Goal: Communication & Community: Connect with others

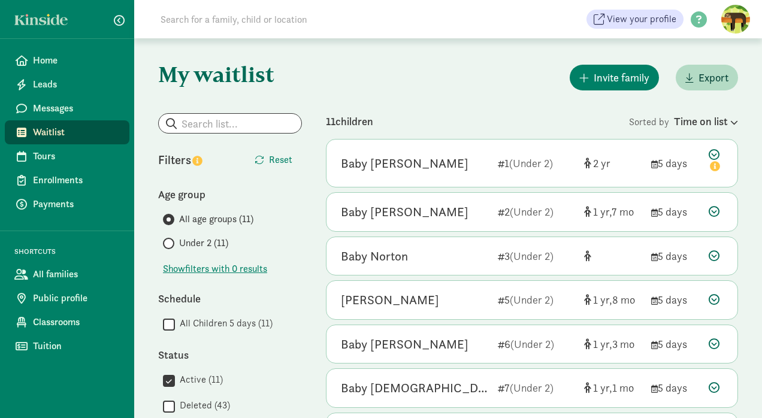
scroll to position [210, 0]
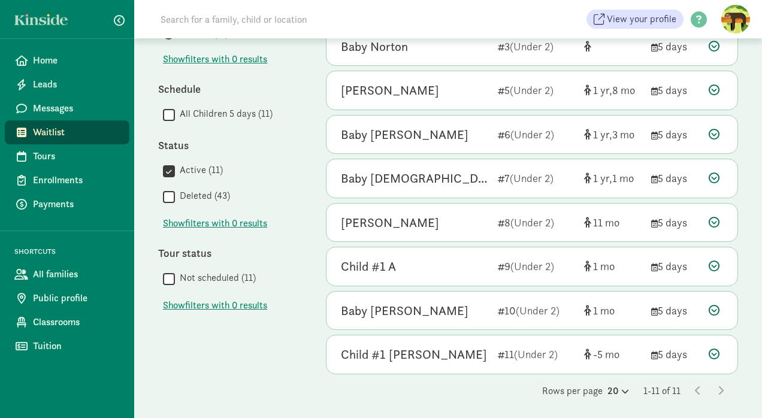
click at [43, 135] on span "Waitlist" at bounding box center [76, 132] width 87 height 14
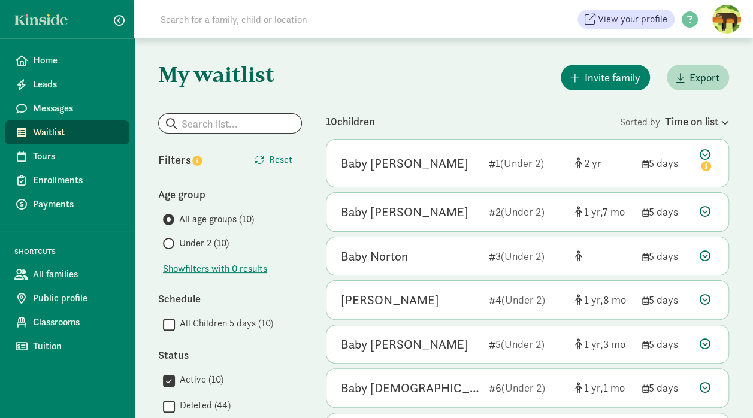
click at [701, 298] on icon at bounding box center [704, 299] width 11 height 11
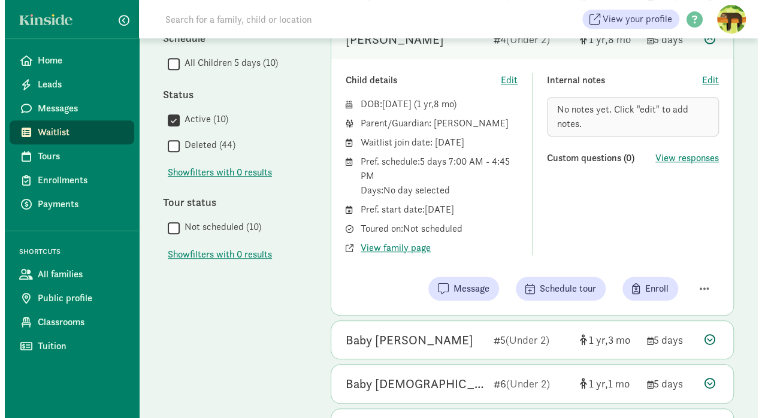
scroll to position [289, 0]
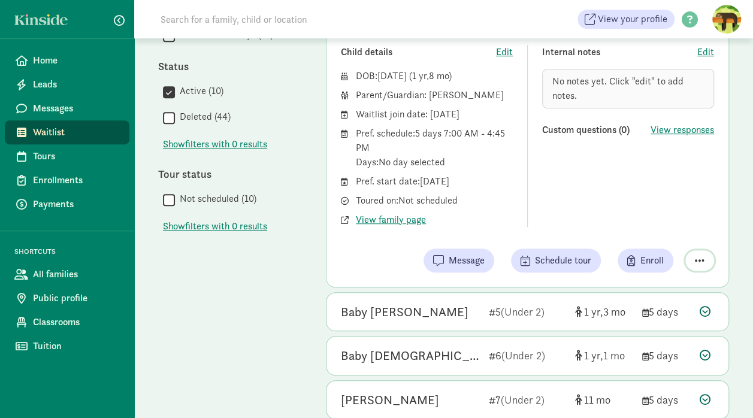
click at [698, 257] on span "button" at bounding box center [700, 260] width 10 height 11
click at [632, 225] on div "Remove from list" at bounding box center [657, 230] width 93 height 14
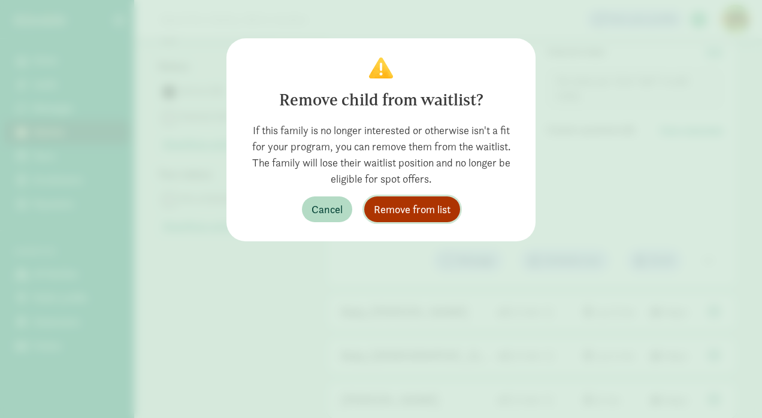
click at [407, 213] on span "Remove from list" at bounding box center [412, 209] width 77 height 16
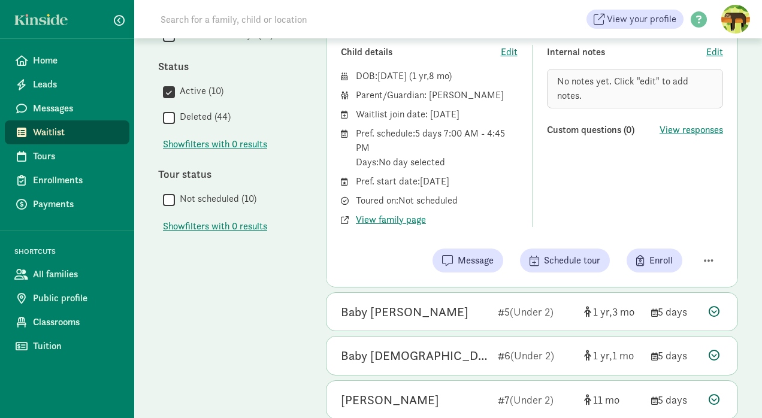
scroll to position [166, 0]
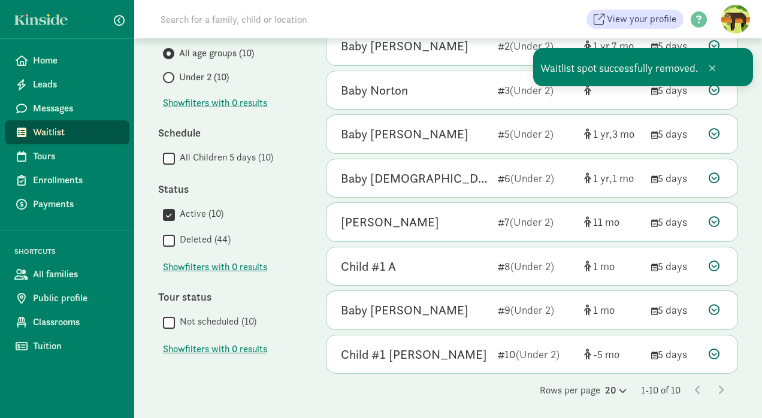
click at [742, 165] on div "My waitlist Invite family Export Show filters Filters Reset Age group All age g…" at bounding box center [448, 146] width 628 height 549
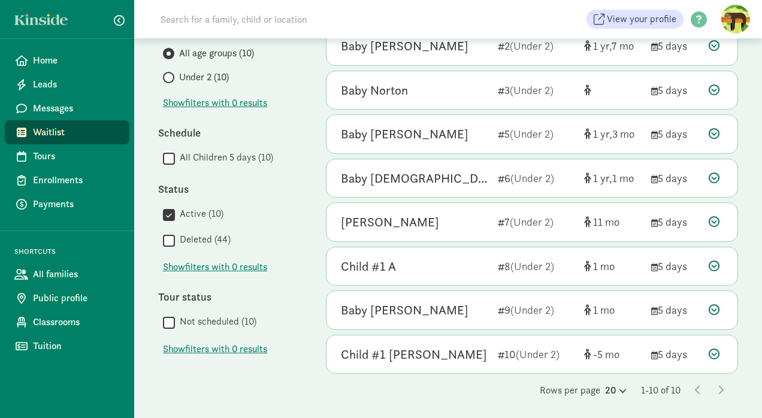
click at [49, 114] on span "Messages" at bounding box center [76, 108] width 87 height 14
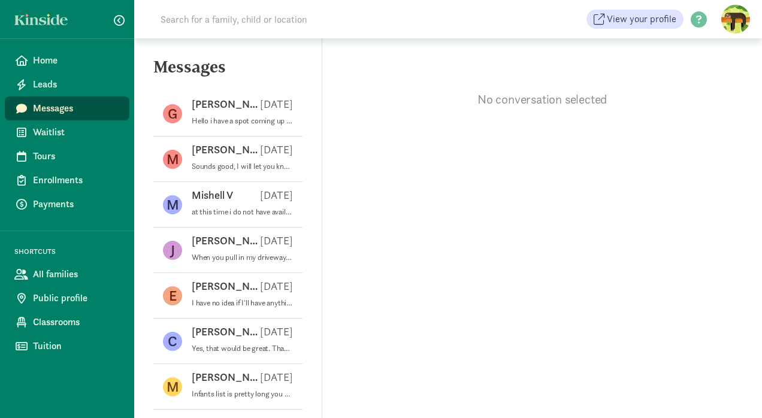
click at [257, 162] on p "Sounds good, I will let you know! Thanks!" at bounding box center [242, 167] width 101 height 10
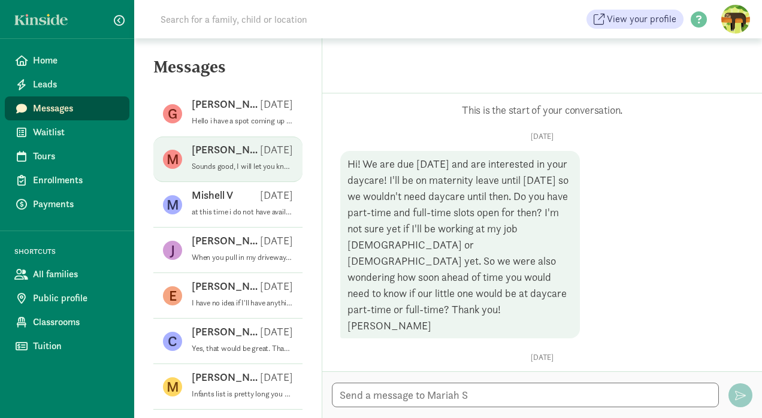
scroll to position [99, 0]
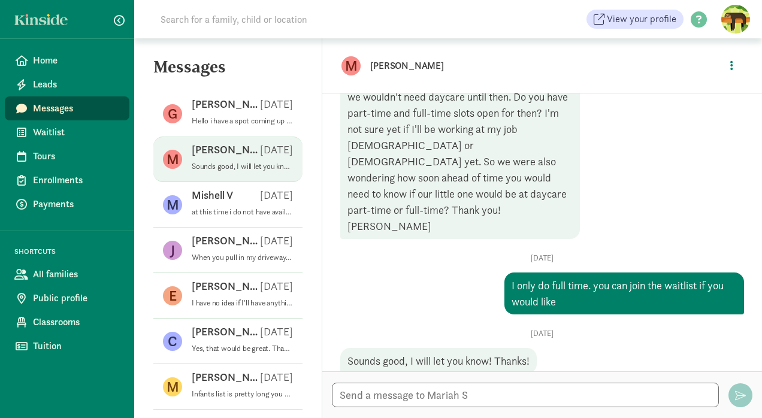
click at [222, 204] on div "Mishell V Aug 01" at bounding box center [242, 197] width 101 height 19
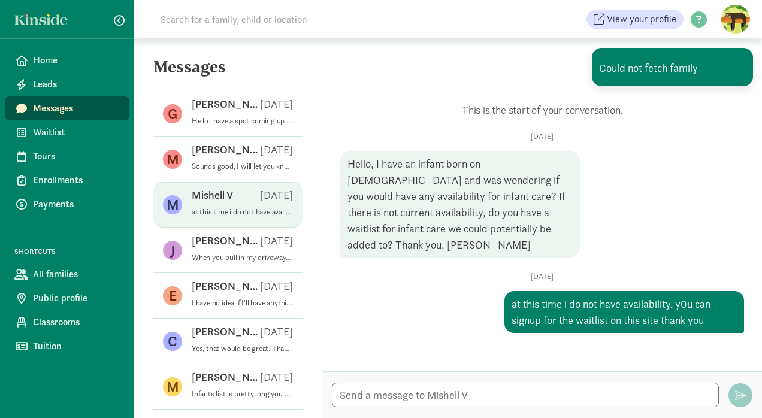
click at [218, 244] on p "Jessica J" at bounding box center [226, 241] width 68 height 14
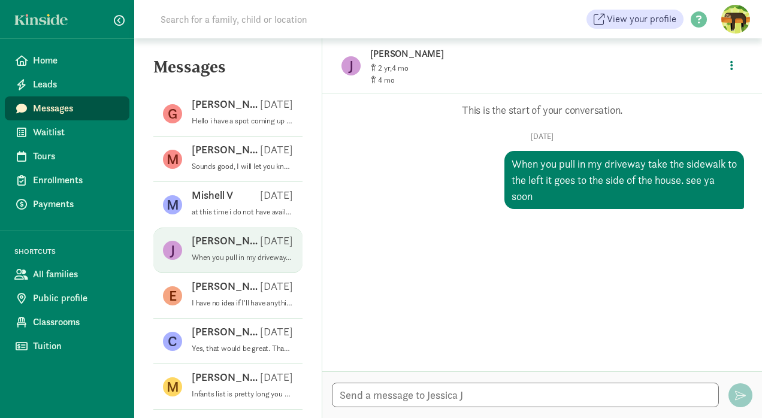
click at [214, 292] on p "Emily C" at bounding box center [226, 286] width 68 height 14
